Goal: Task Accomplishment & Management: Complete application form

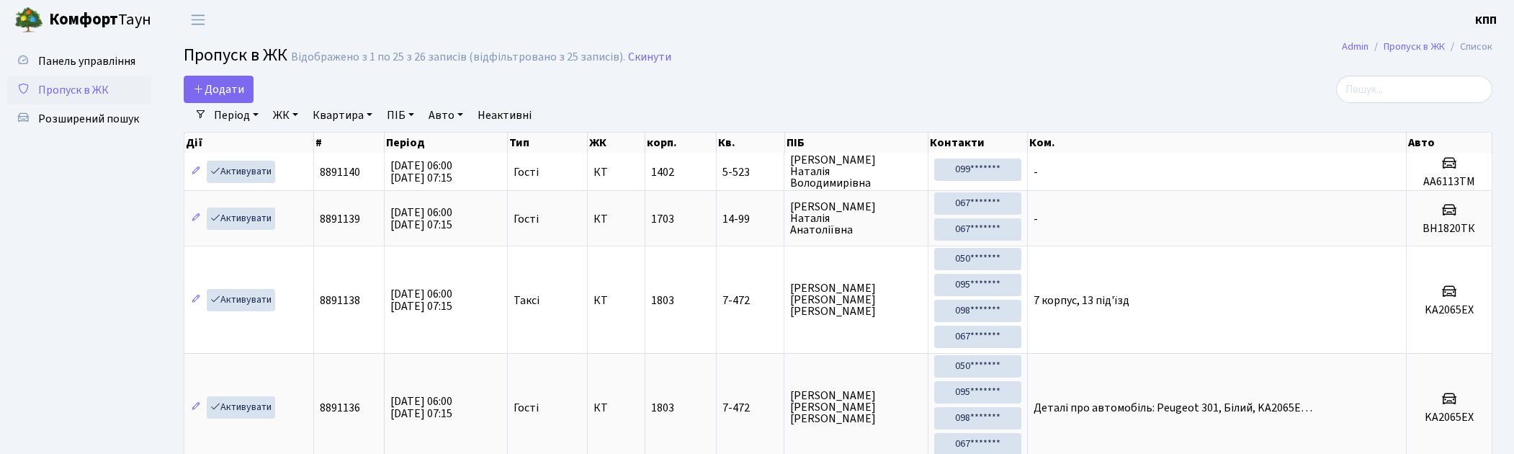
select select "25"
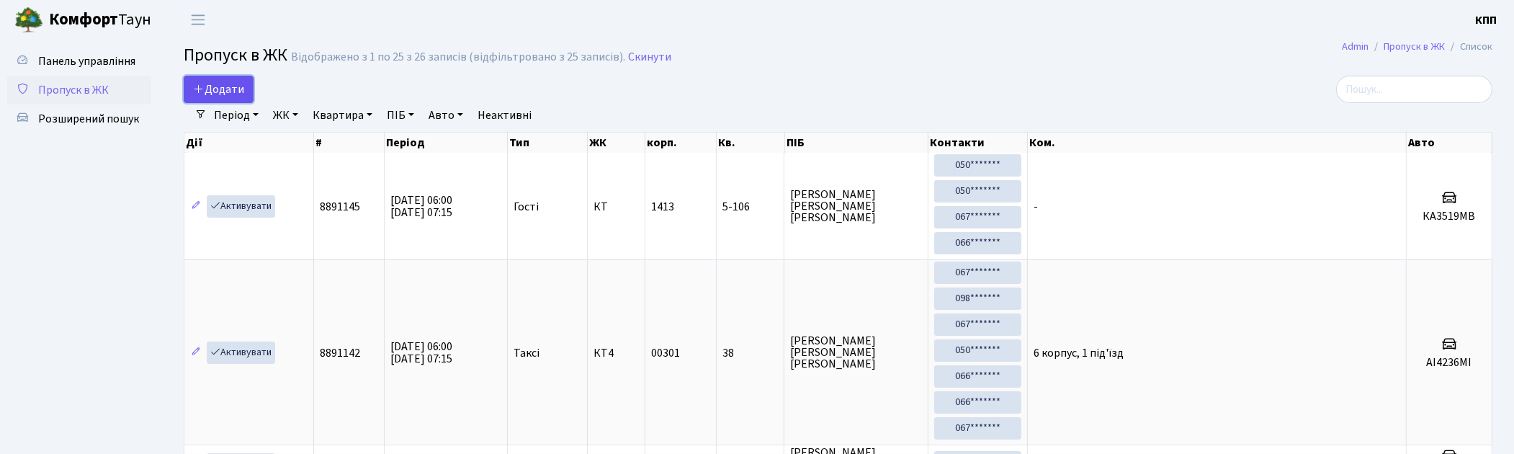
click at [205, 90] on span "Додати" at bounding box center [218, 89] width 51 height 16
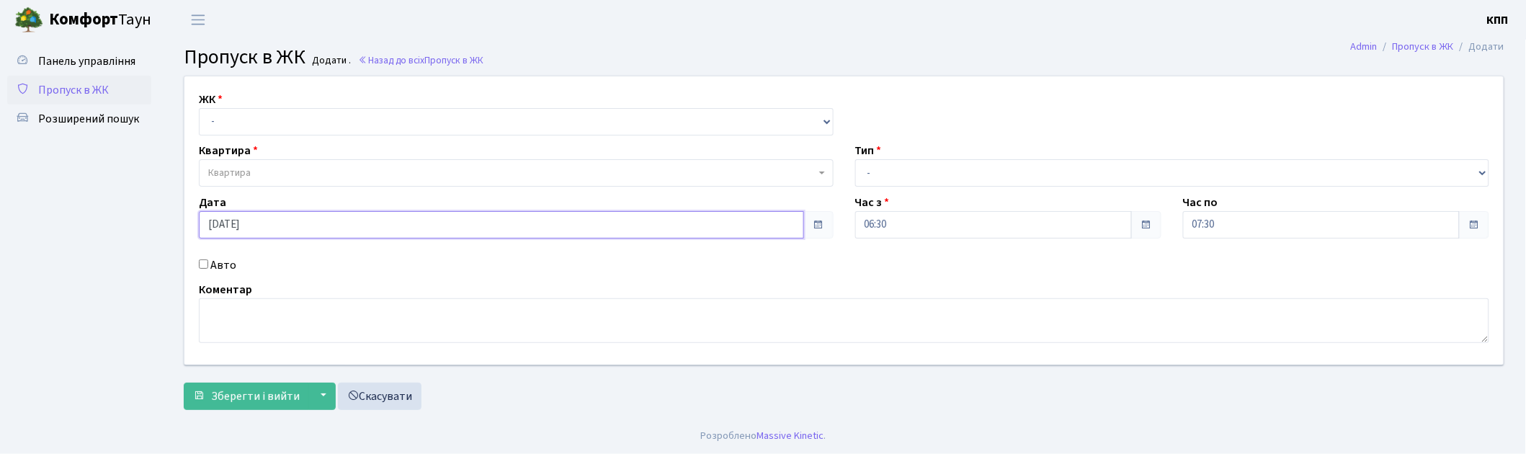
click at [268, 231] on input "[DATE]" at bounding box center [501, 224] width 605 height 27
drag, startPoint x: 1049, startPoint y: 32, endPoint x: 594, endPoint y: 182, distance: 479.1
click at [1037, 32] on header "Комфорт Таун КПП Мій обліковий запис Вийти" at bounding box center [763, 20] width 1526 height 40
click at [81, 89] on span "Пропуск в ЖК" at bounding box center [73, 90] width 71 height 16
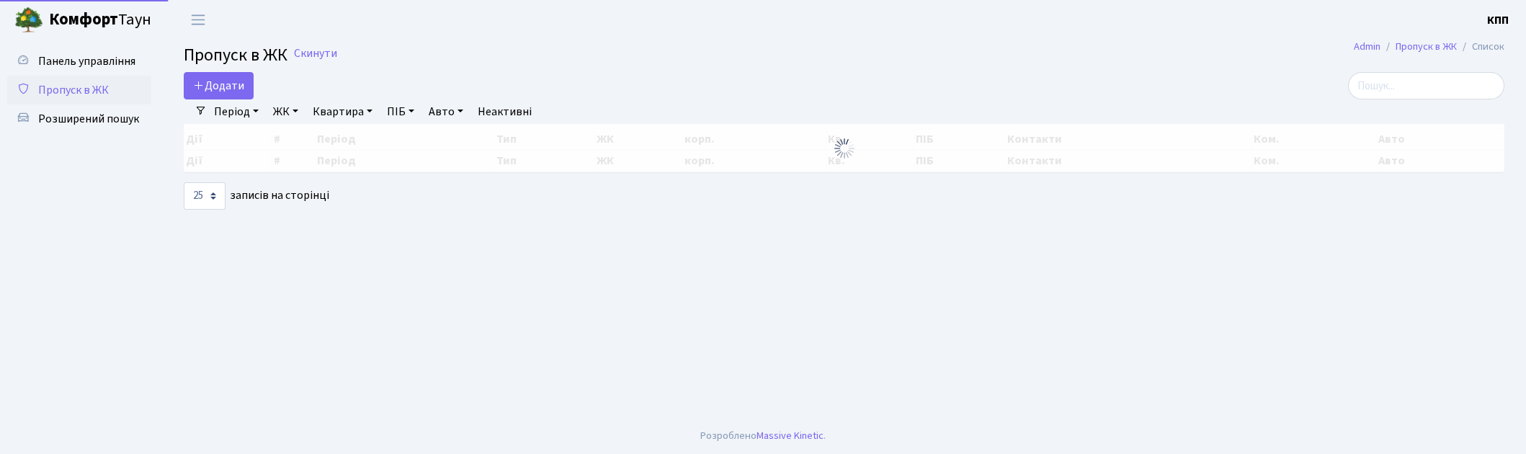
select select "25"
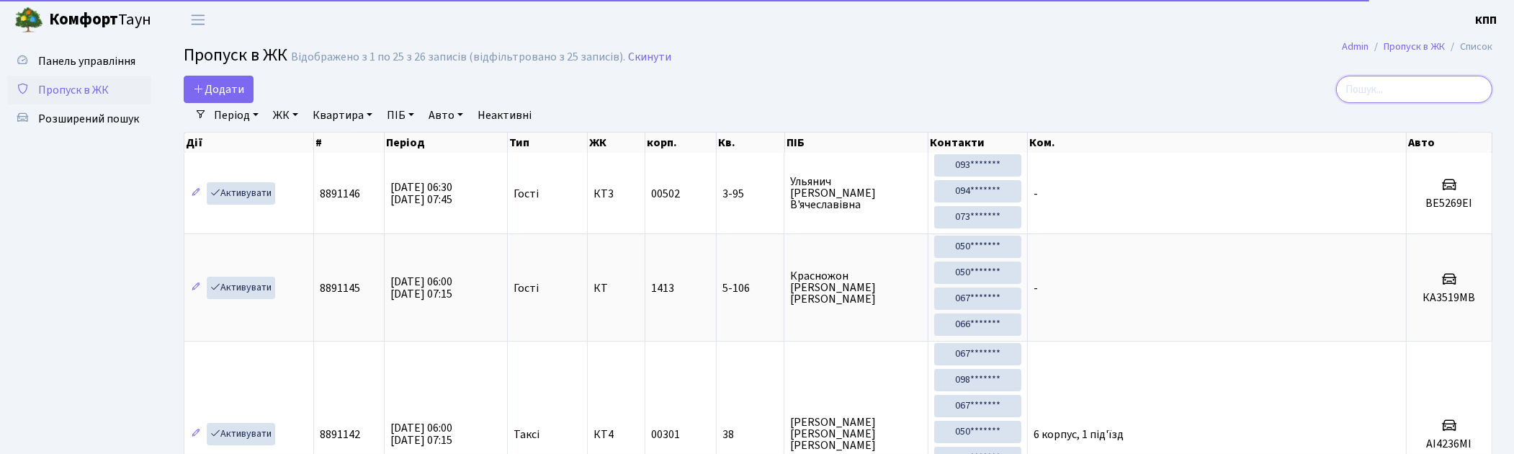
click at [1410, 94] on input "search" at bounding box center [1414, 89] width 156 height 27
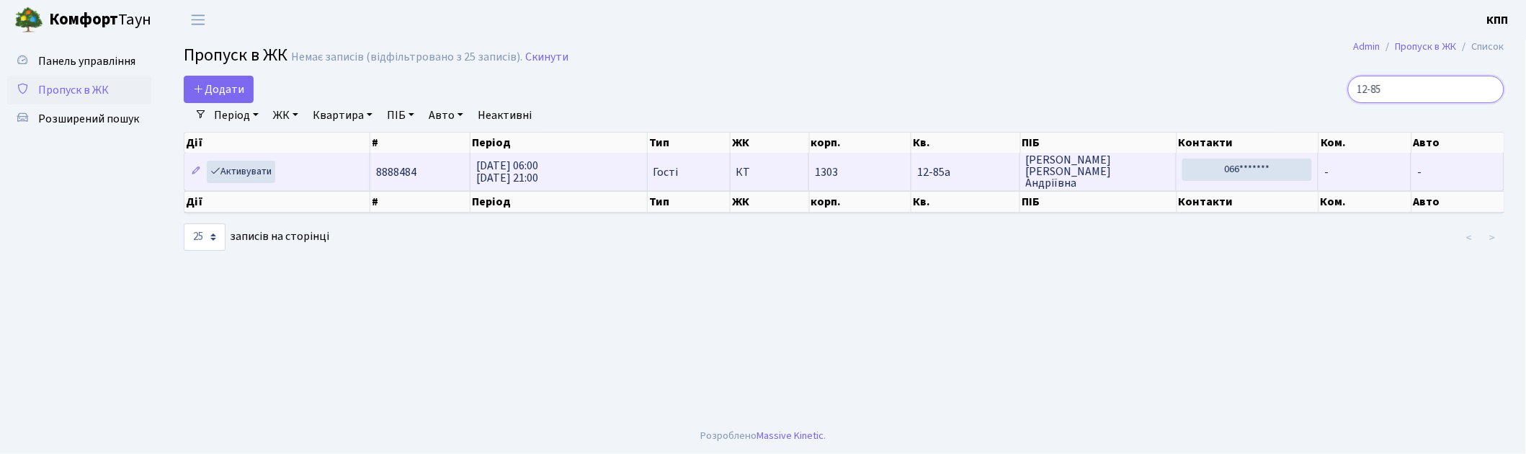
type input "12-85"
click at [1334, 170] on td "-" at bounding box center [1364, 171] width 93 height 37
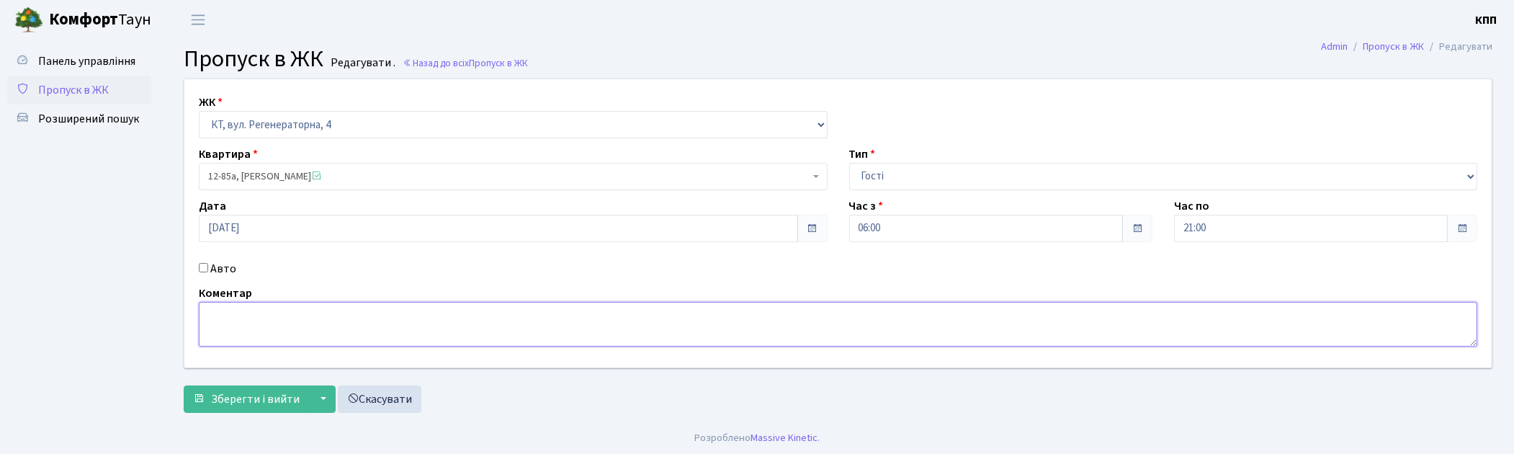
click at [534, 344] on textarea at bounding box center [838, 324] width 1279 height 45
type textarea "ВСЕХ"
click at [235, 401] on span "Зберегти і вийти" at bounding box center [255, 399] width 89 height 16
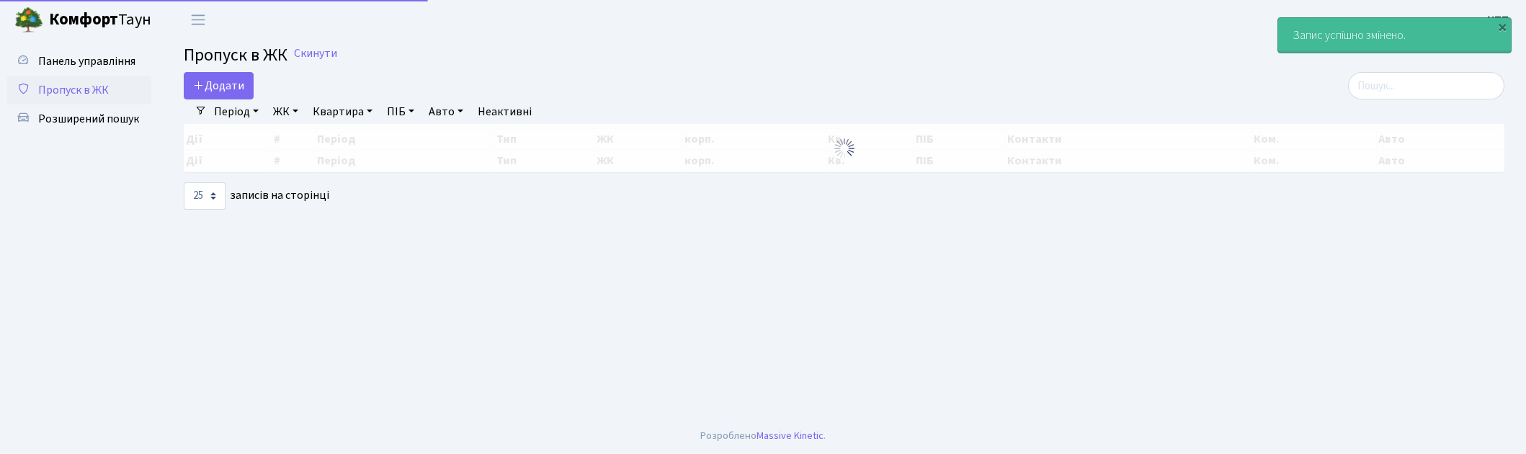
select select "25"
click at [1452, 76] on input "search" at bounding box center [1426, 85] width 156 height 27
